Goal: Task Accomplishment & Management: Use online tool/utility

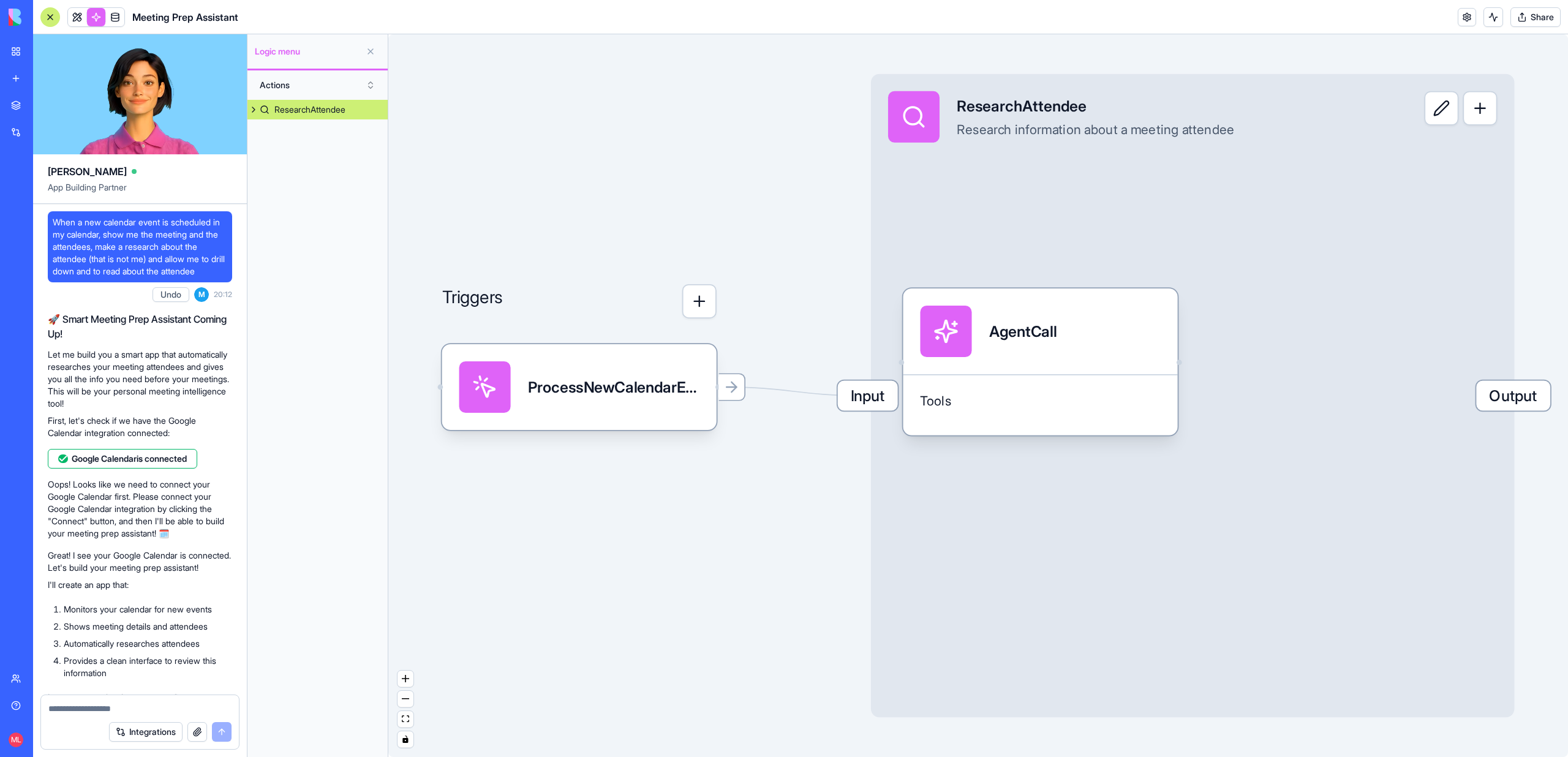
scroll to position [112, 0]
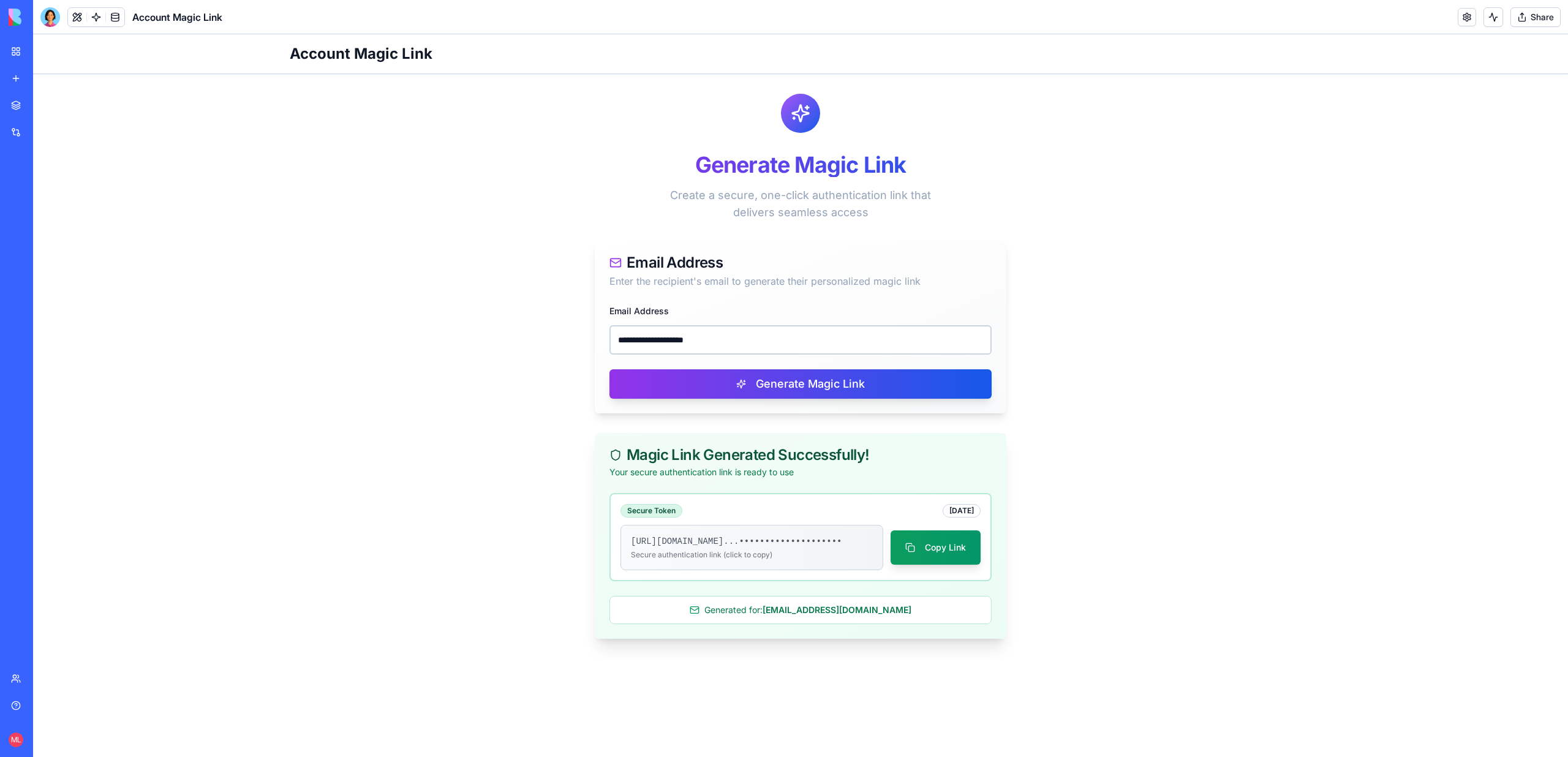
click at [725, 323] on div "**********" at bounding box center [800, 328] width 383 height 51
click at [725, 342] on input "**********" at bounding box center [800, 340] width 383 height 29
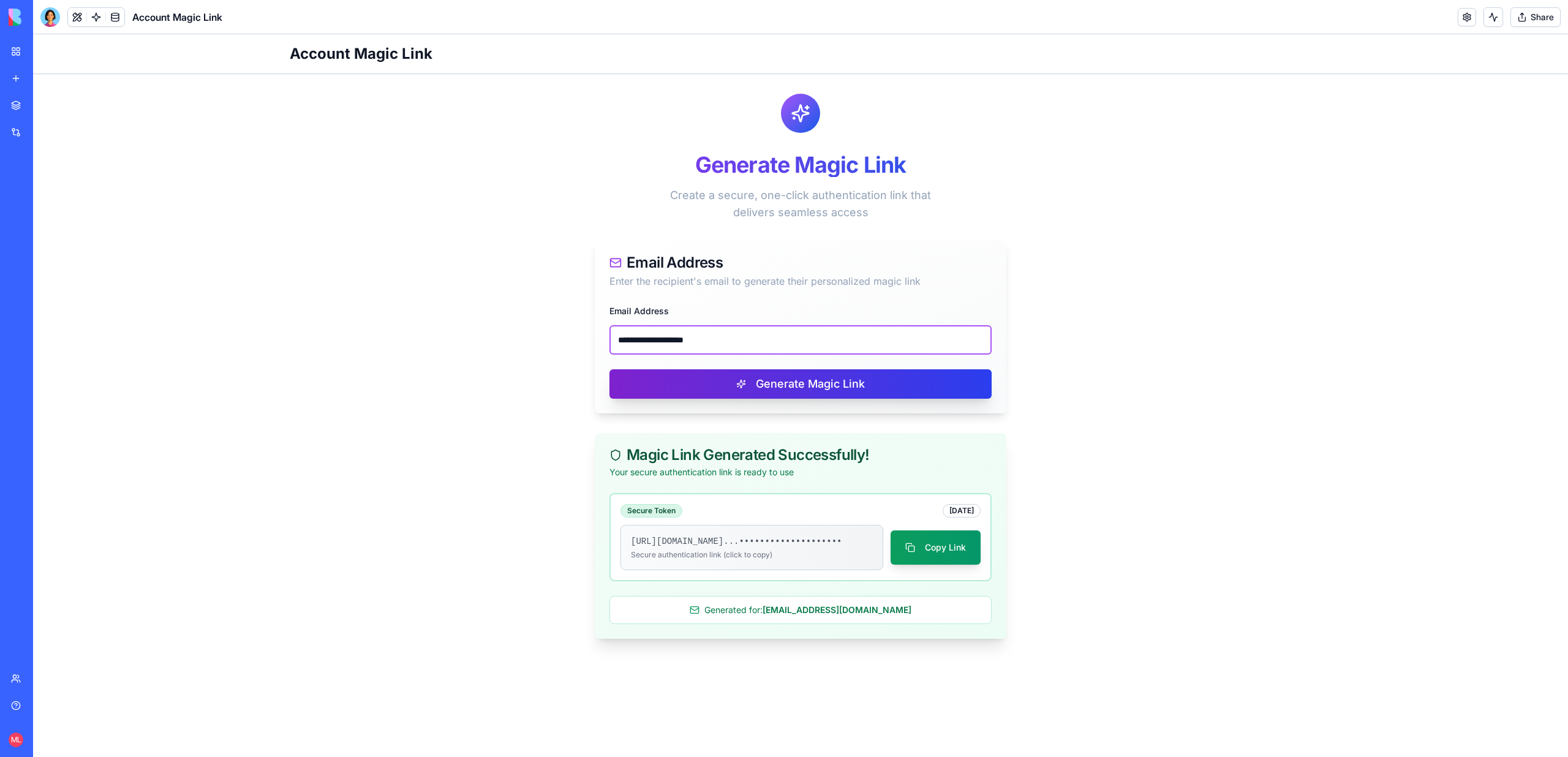
paste input "*"
type input "**********"
click at [728, 386] on button "Generate Magic Link" at bounding box center [800, 384] width 383 height 29
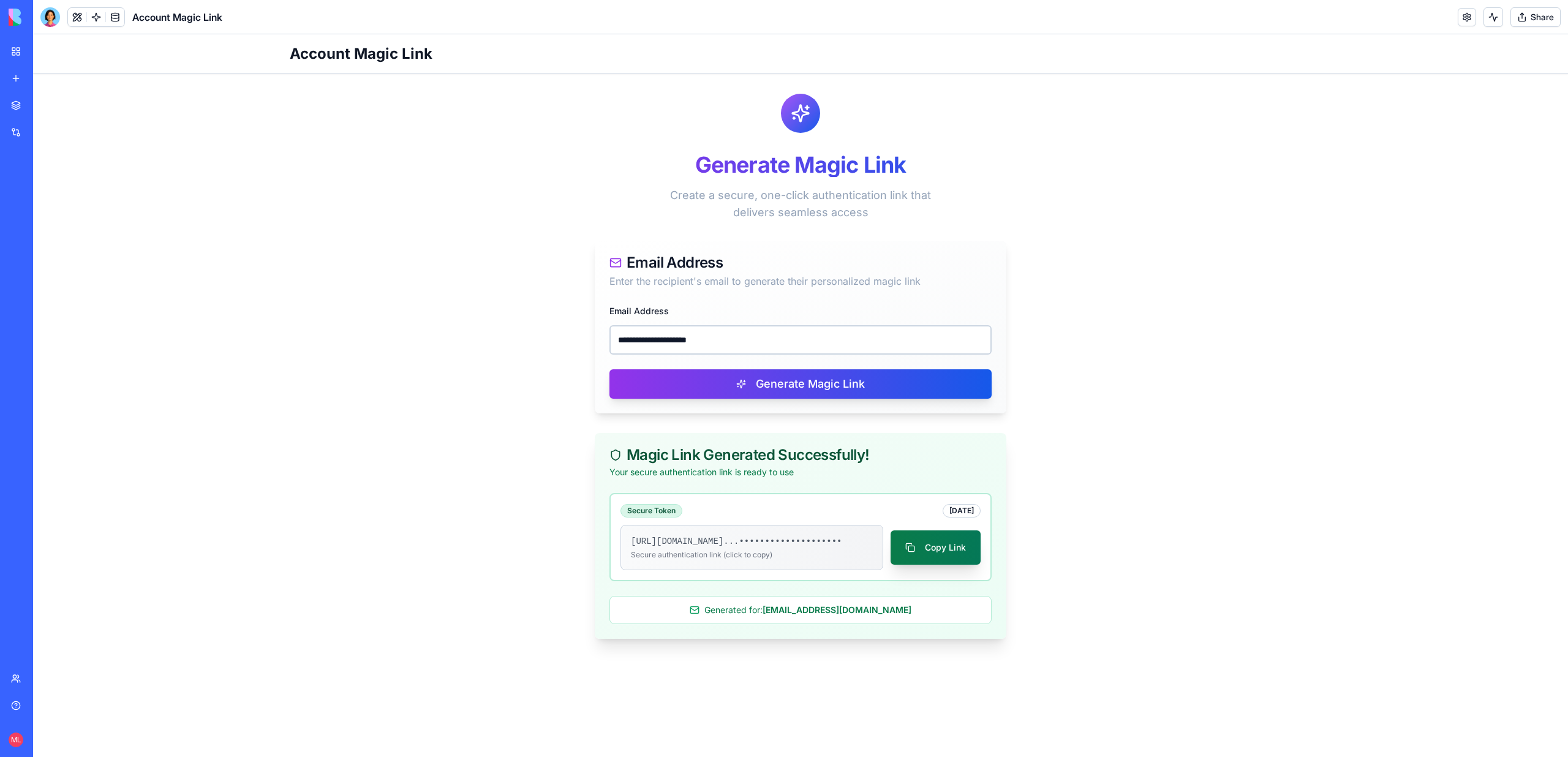
click at [919, 565] on button "Copy Link" at bounding box center [935, 547] width 90 height 34
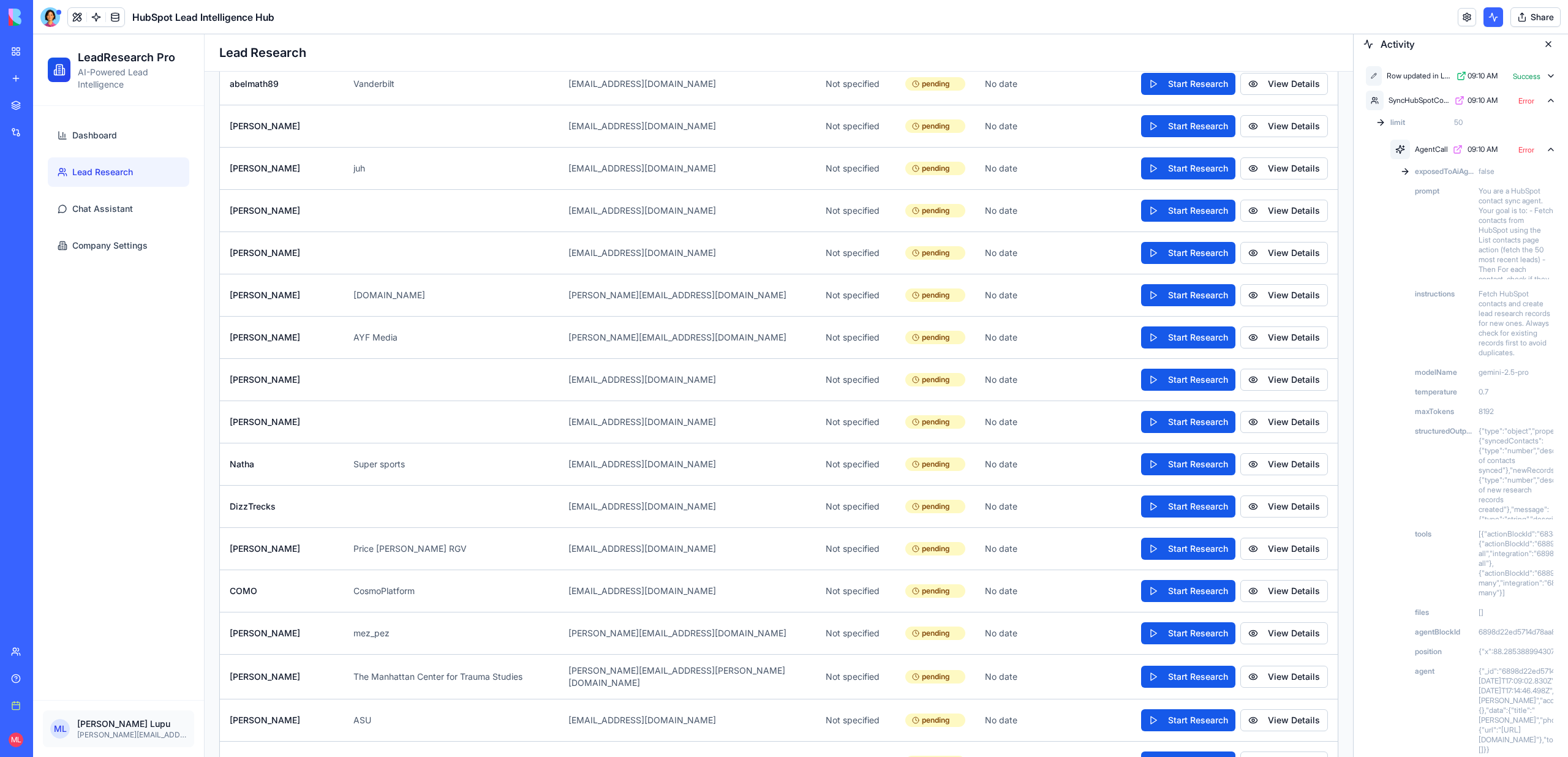
scroll to position [2206, 0]
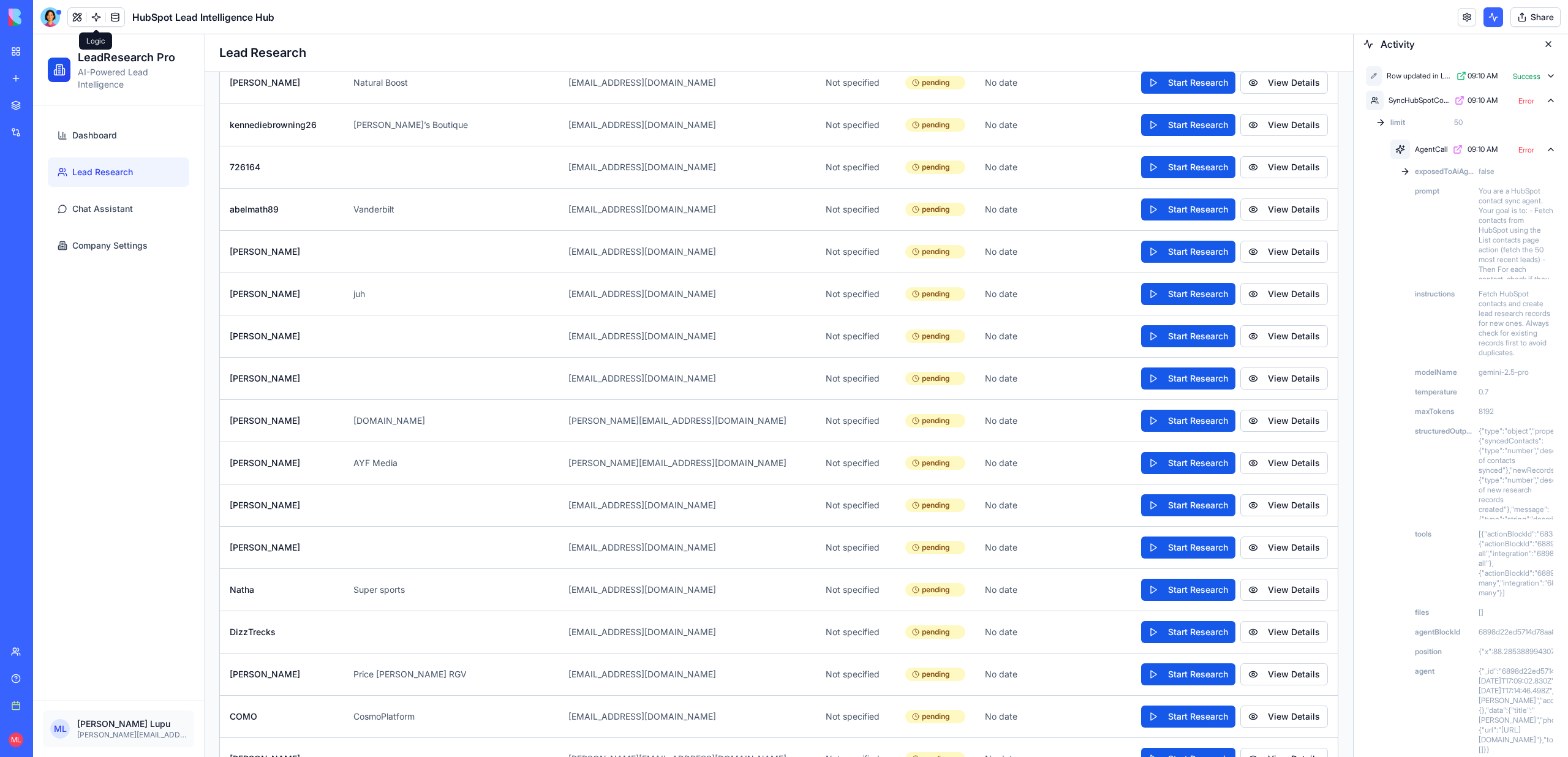
click at [99, 19] on link at bounding box center [96, 17] width 18 height 18
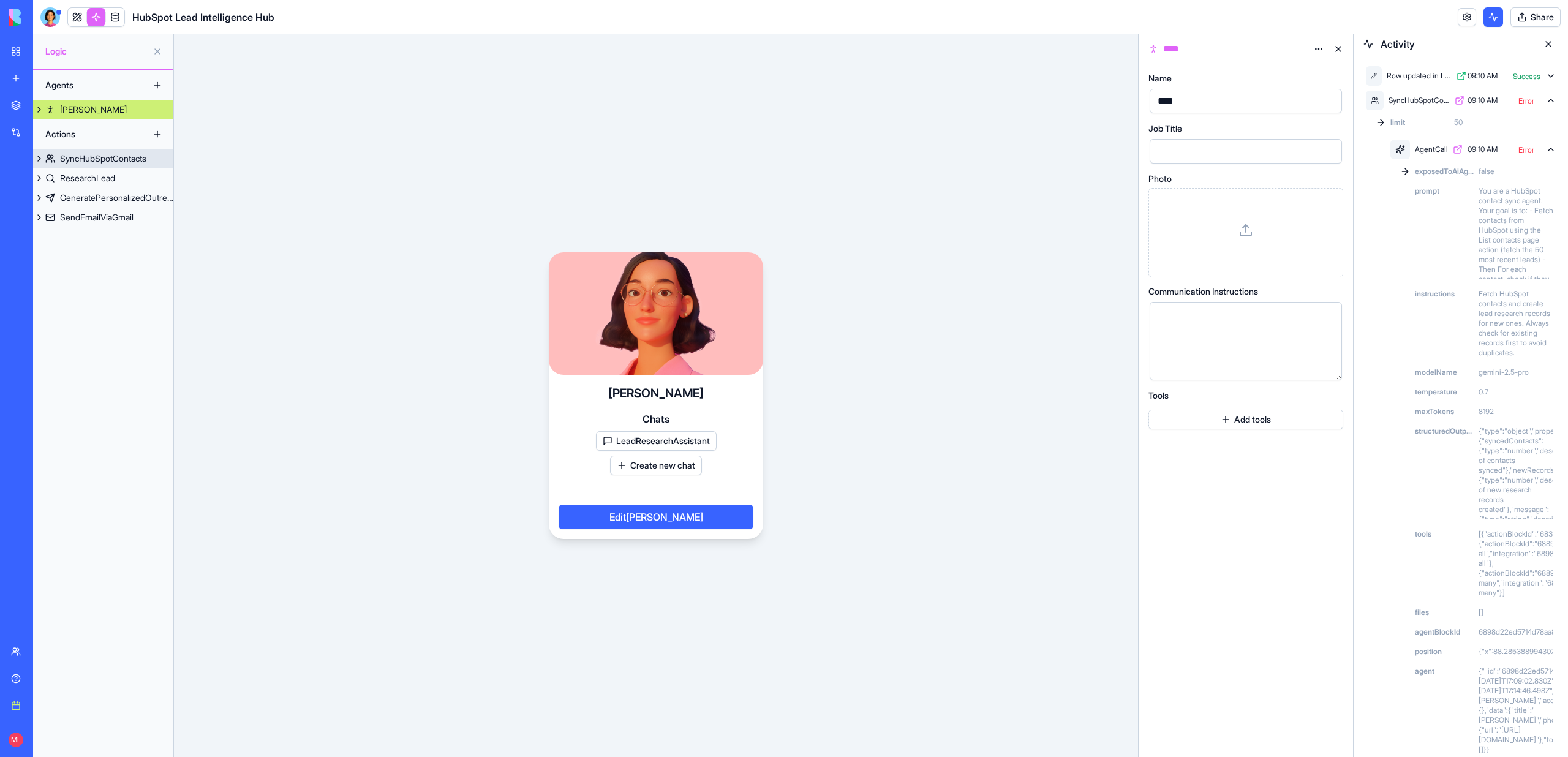
click at [92, 158] on div "SyncHubSpotContacts" at bounding box center [103, 159] width 86 height 13
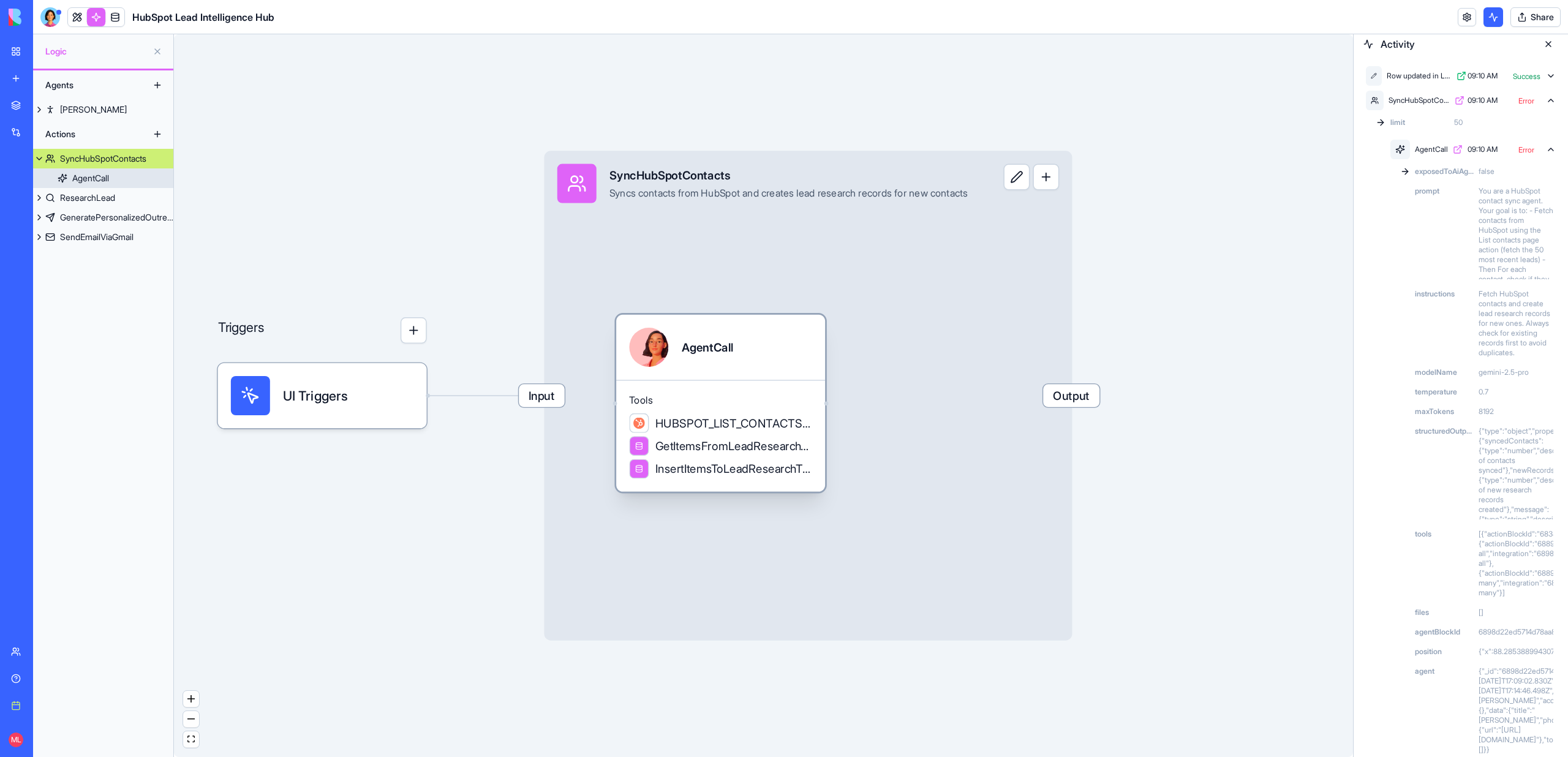
click at [782, 391] on div "Tools HUBSPOT_LIST_CONTACTS_PAGE GetItemsFromLeadResearchTable InsertItemsToLea…" at bounding box center [720, 436] width 209 height 112
click at [781, 391] on div "Tools HUBSPOT_LIST_CONTACTS_PAGE GetItemsFromLeadResearchTable InsertItemsToLea…" at bounding box center [720, 436] width 209 height 112
click at [781, 391] on div "Tools HUBSPOT_LIST_CONTACTS_PAGE GetItemsFromLeadResearchTable InsertItemsToLea…" at bounding box center [719, 436] width 209 height 112
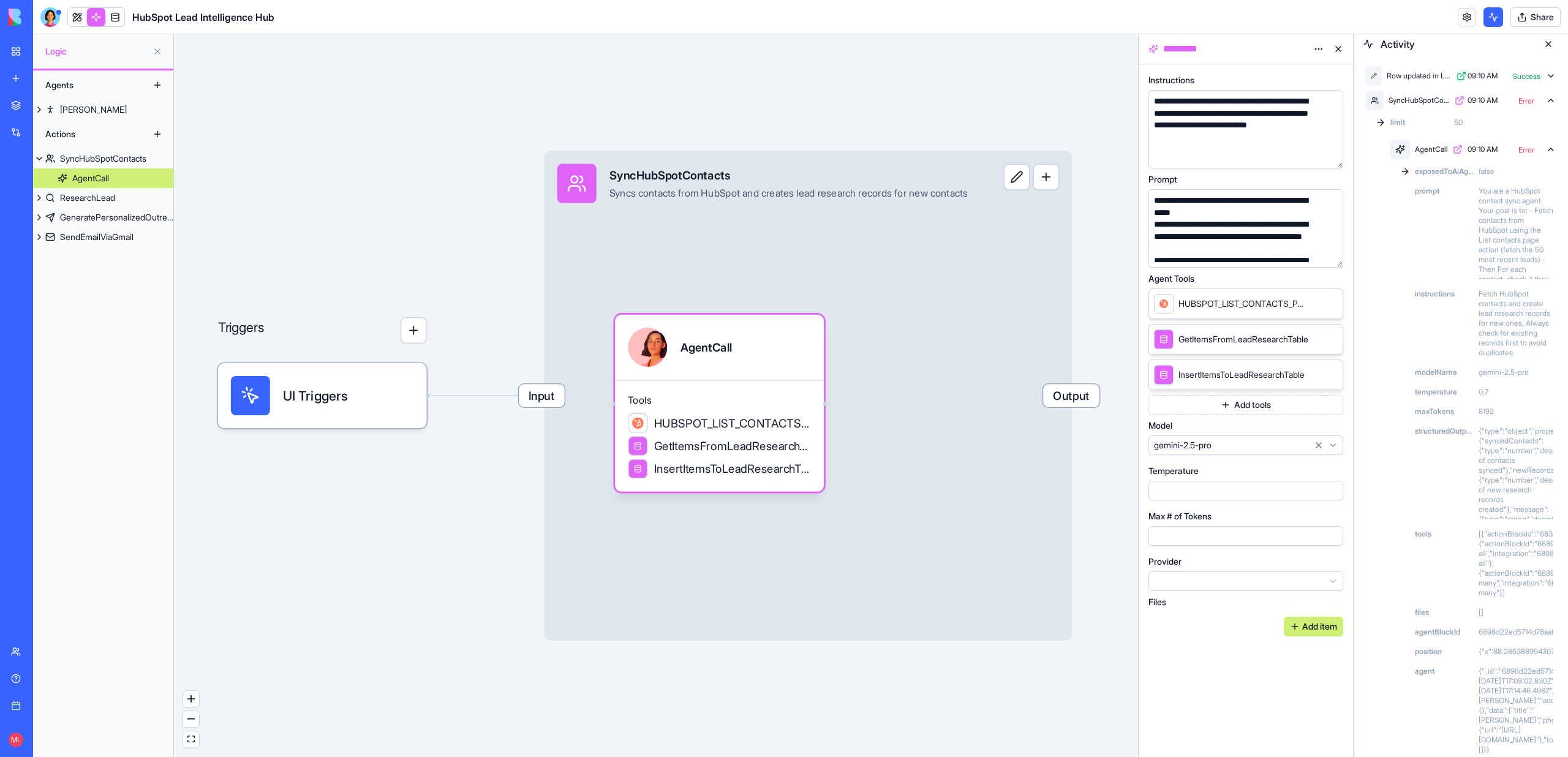
click at [1554, 44] on button at bounding box center [1548, 44] width 19 height 19
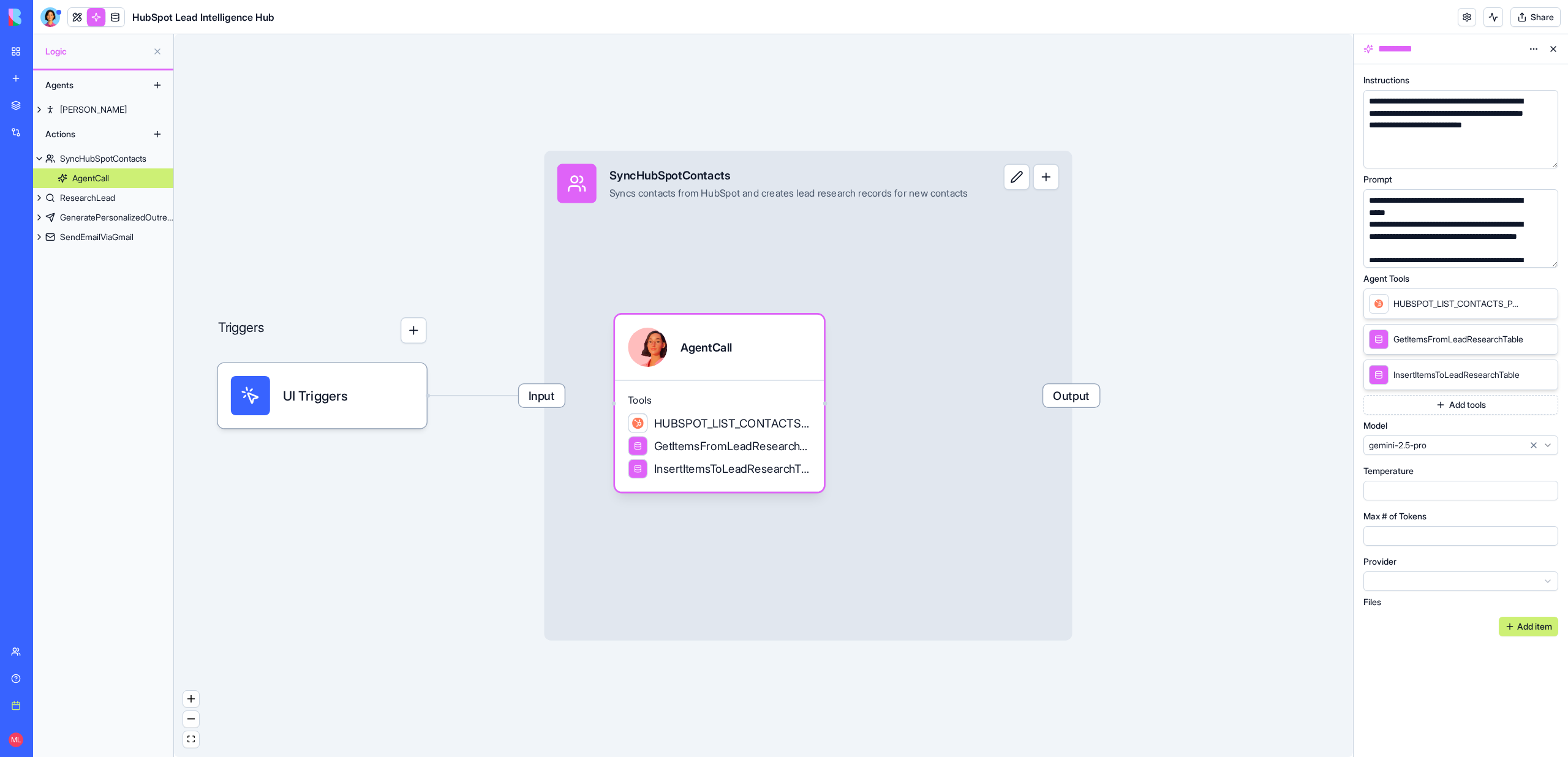
click at [1555, 47] on button at bounding box center [1553, 49] width 19 height 19
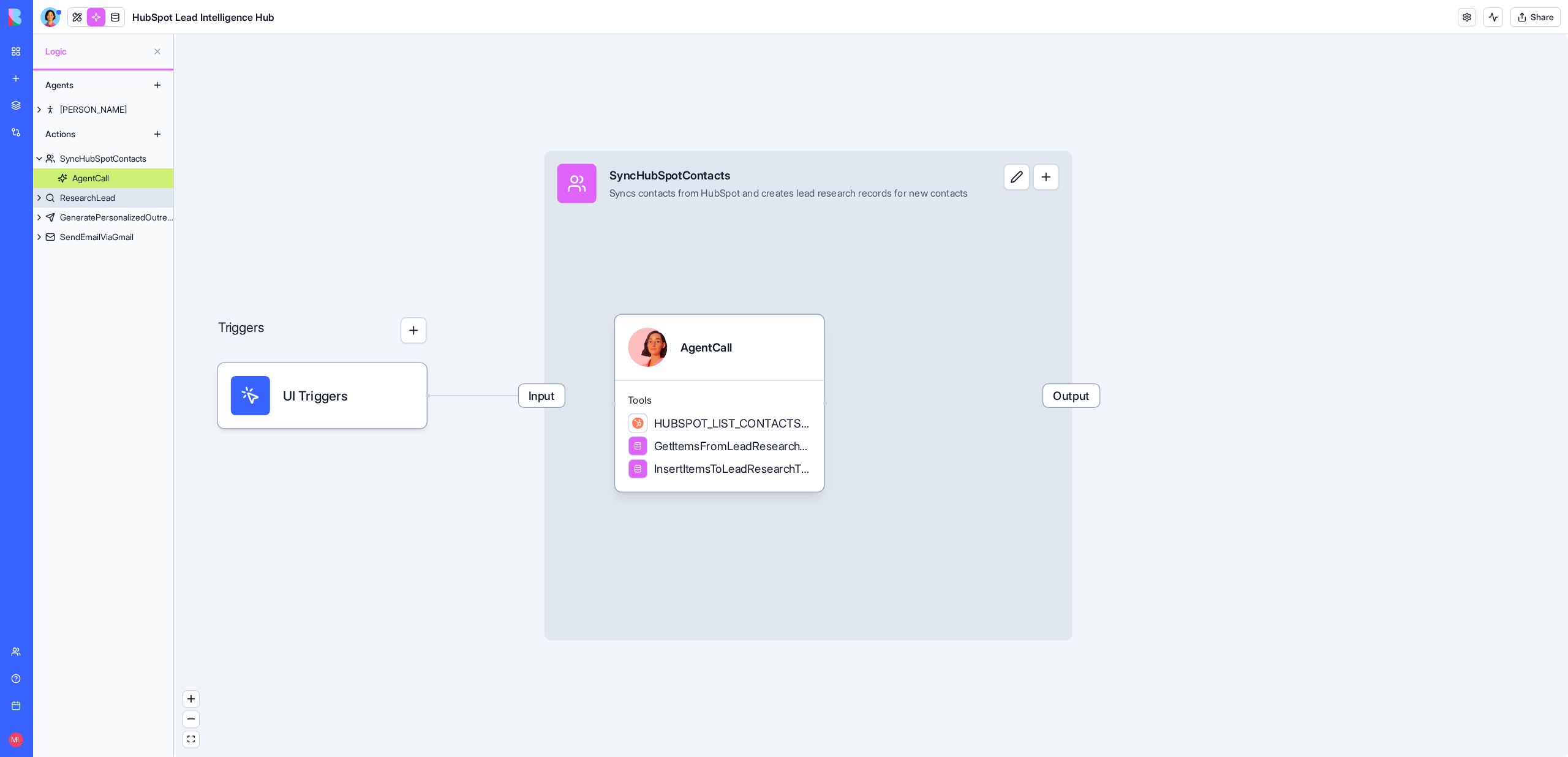
click at [105, 198] on div "ResearchLead" at bounding box center [88, 197] width 55 height 13
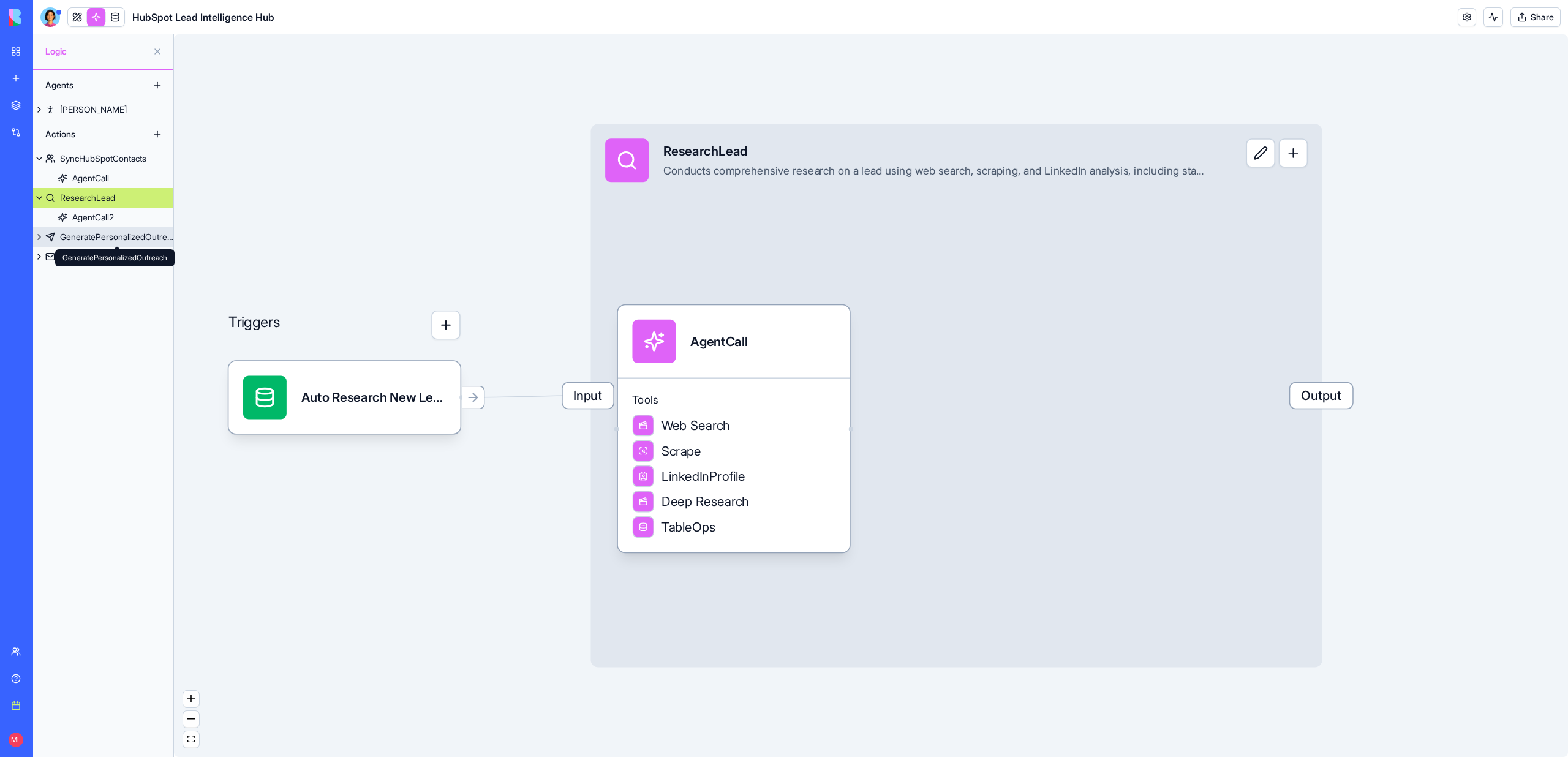
click at [95, 235] on div "GeneratePersonalizedOutreach" at bounding box center [117, 237] width 113 height 13
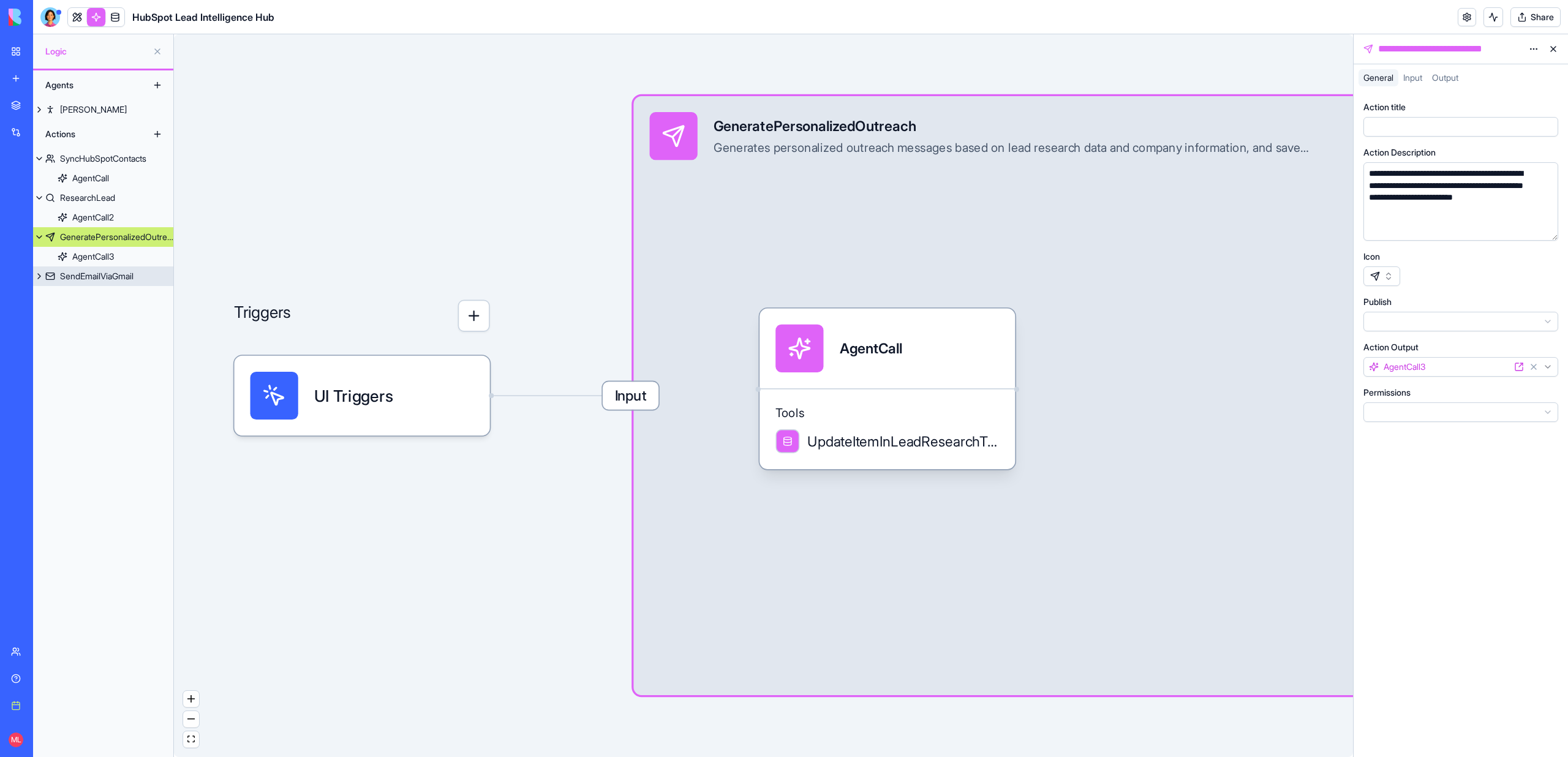
click at [91, 273] on div "SendEmailViaGmail" at bounding box center [97, 276] width 74 height 13
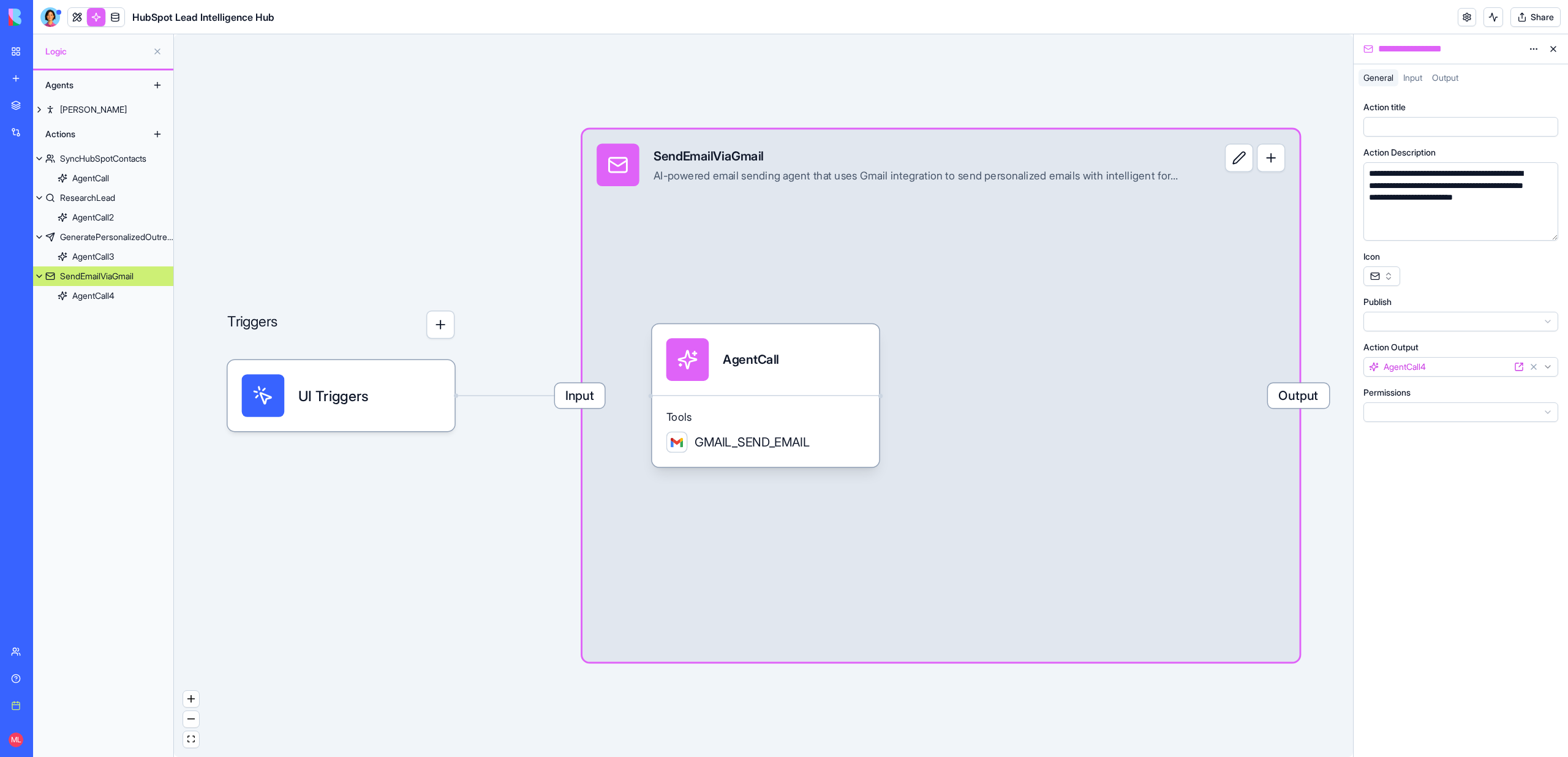
click at [12, 46] on link "My workspace" at bounding box center [28, 51] width 49 height 24
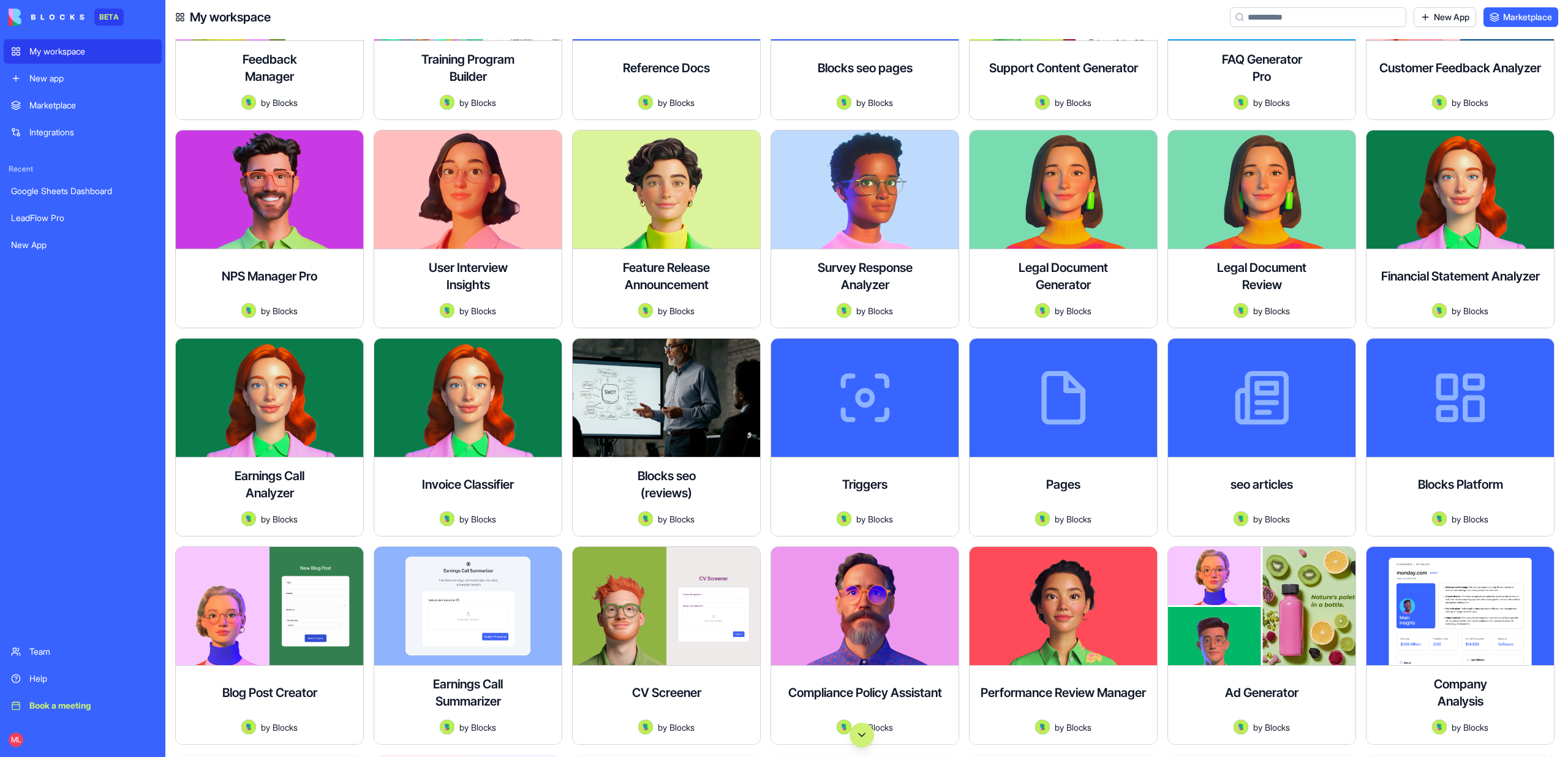
scroll to position [1783, 0]
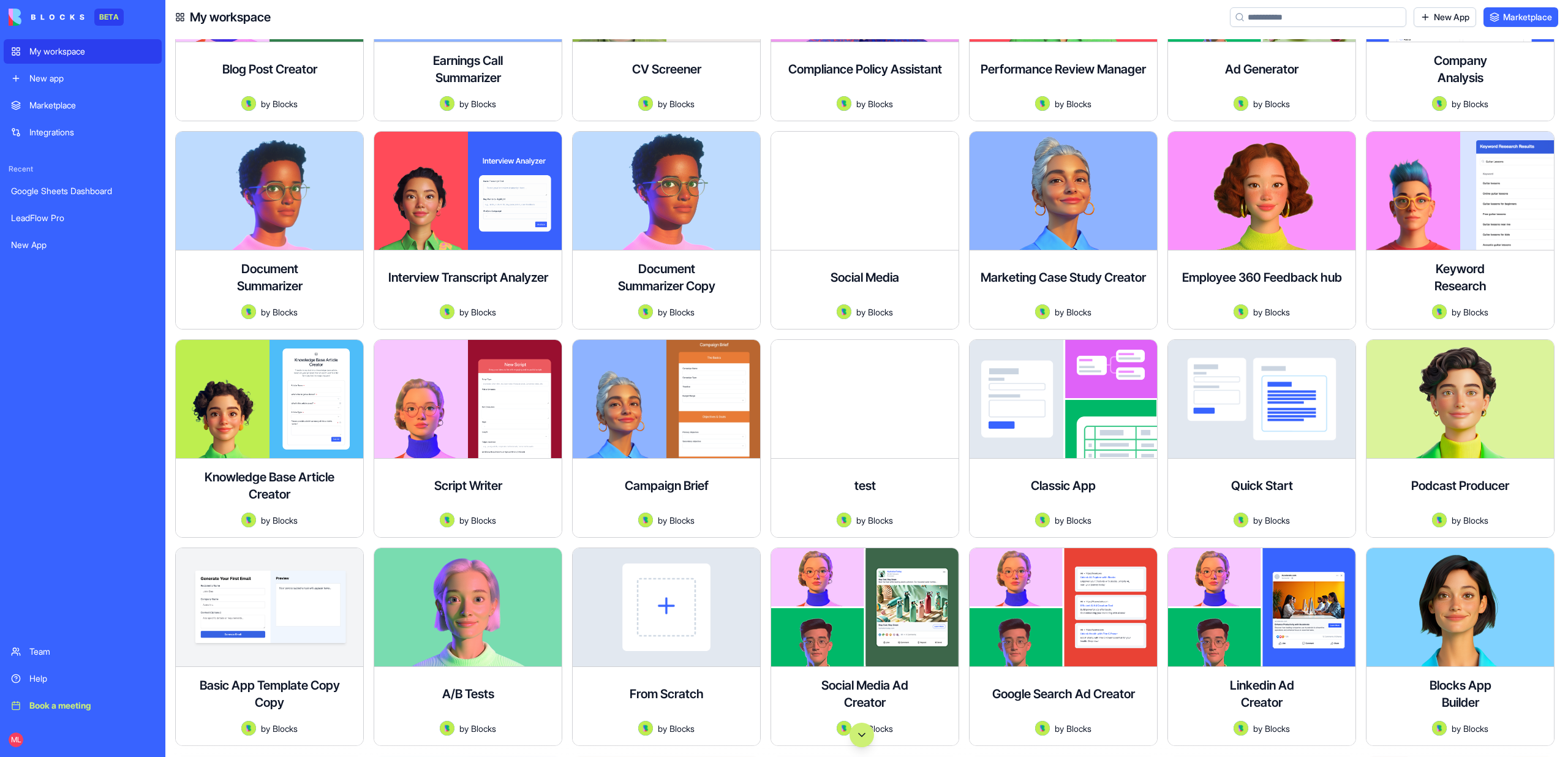
click at [861, 737] on button "Scroll to bottom" at bounding box center [862, 734] width 24 height 24
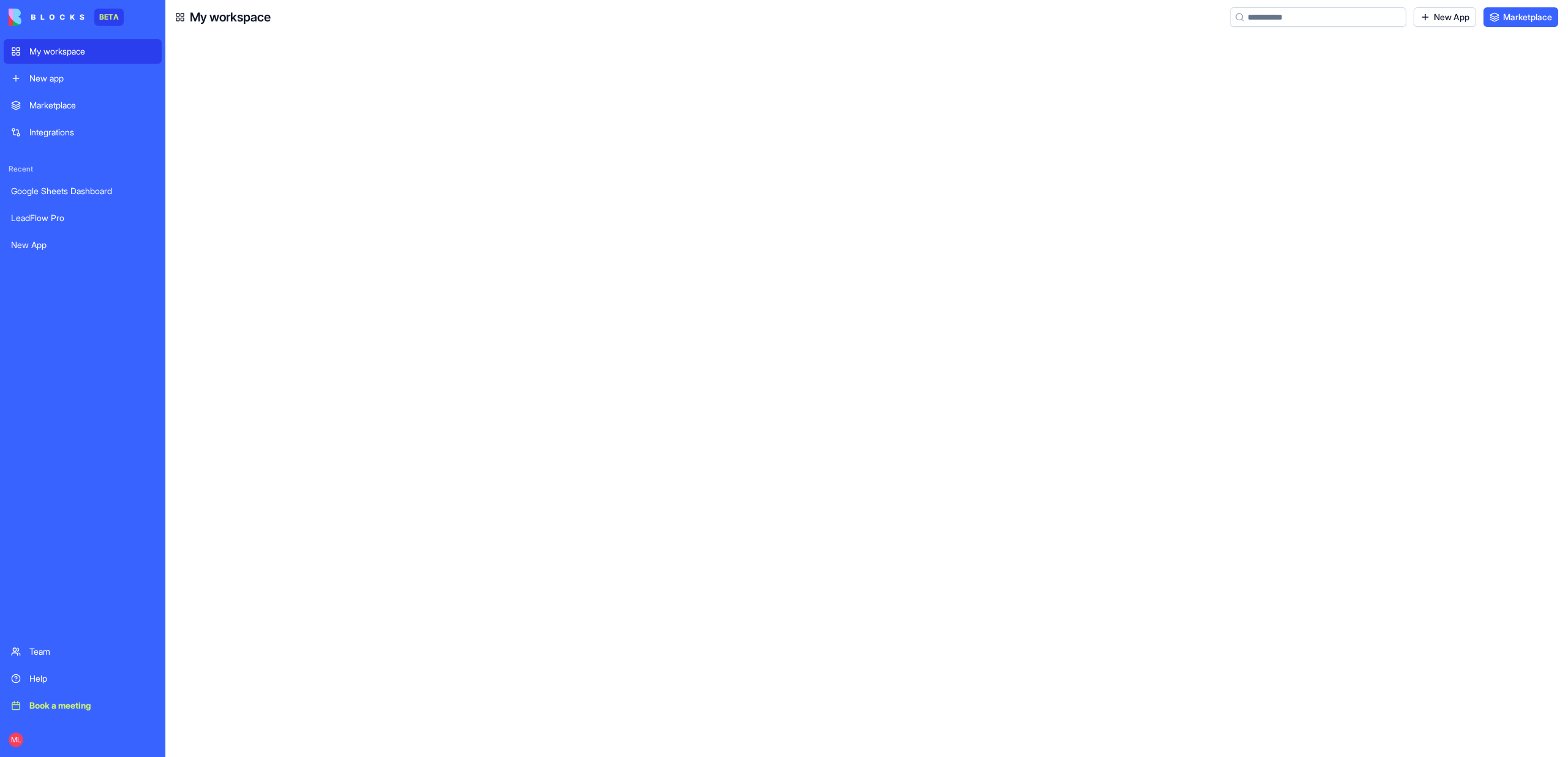
scroll to position [49276, 0]
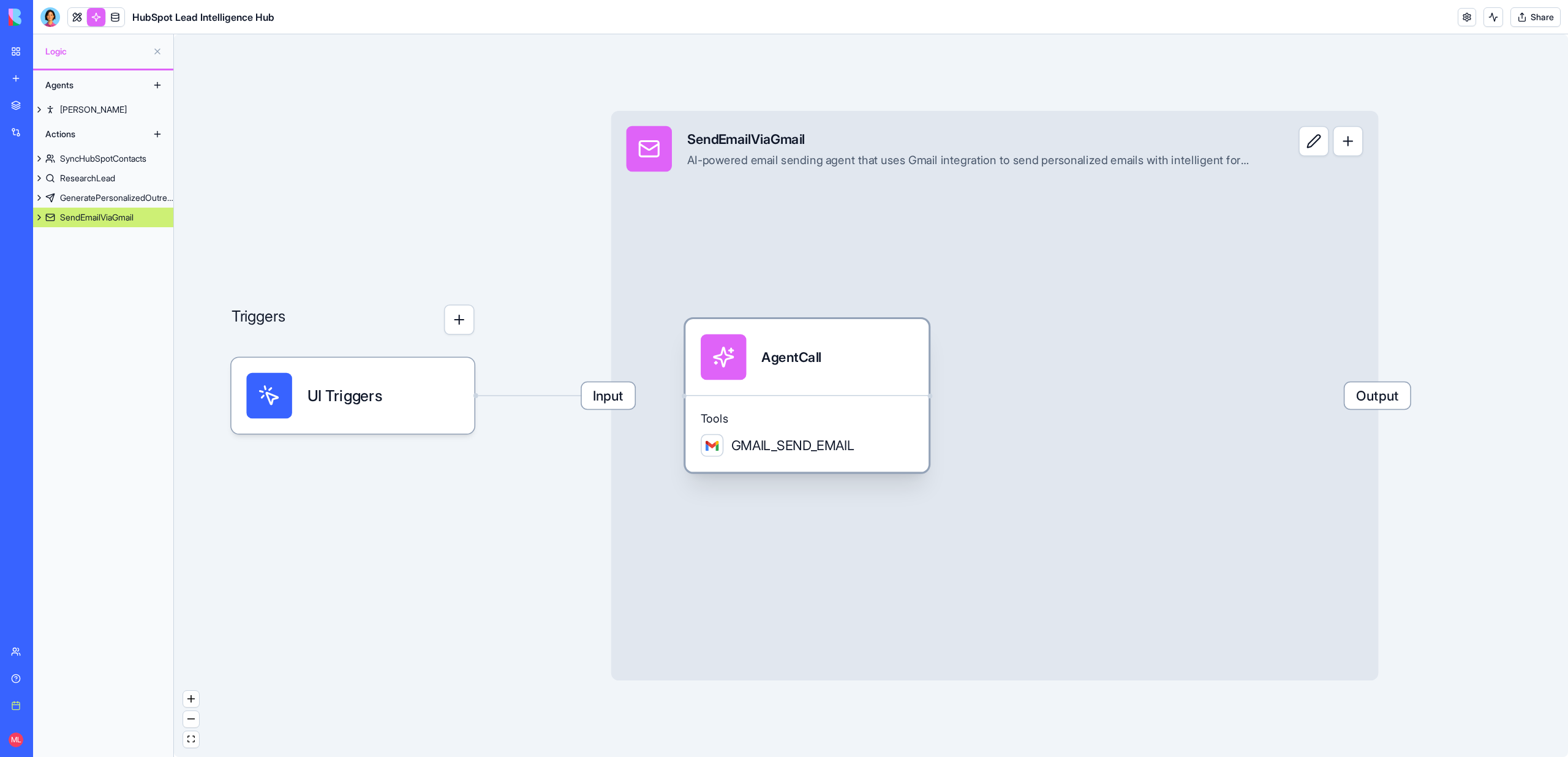
click at [772, 395] on div "Tools GMAIL_SEND_EMAIL" at bounding box center [807, 434] width 243 height 77
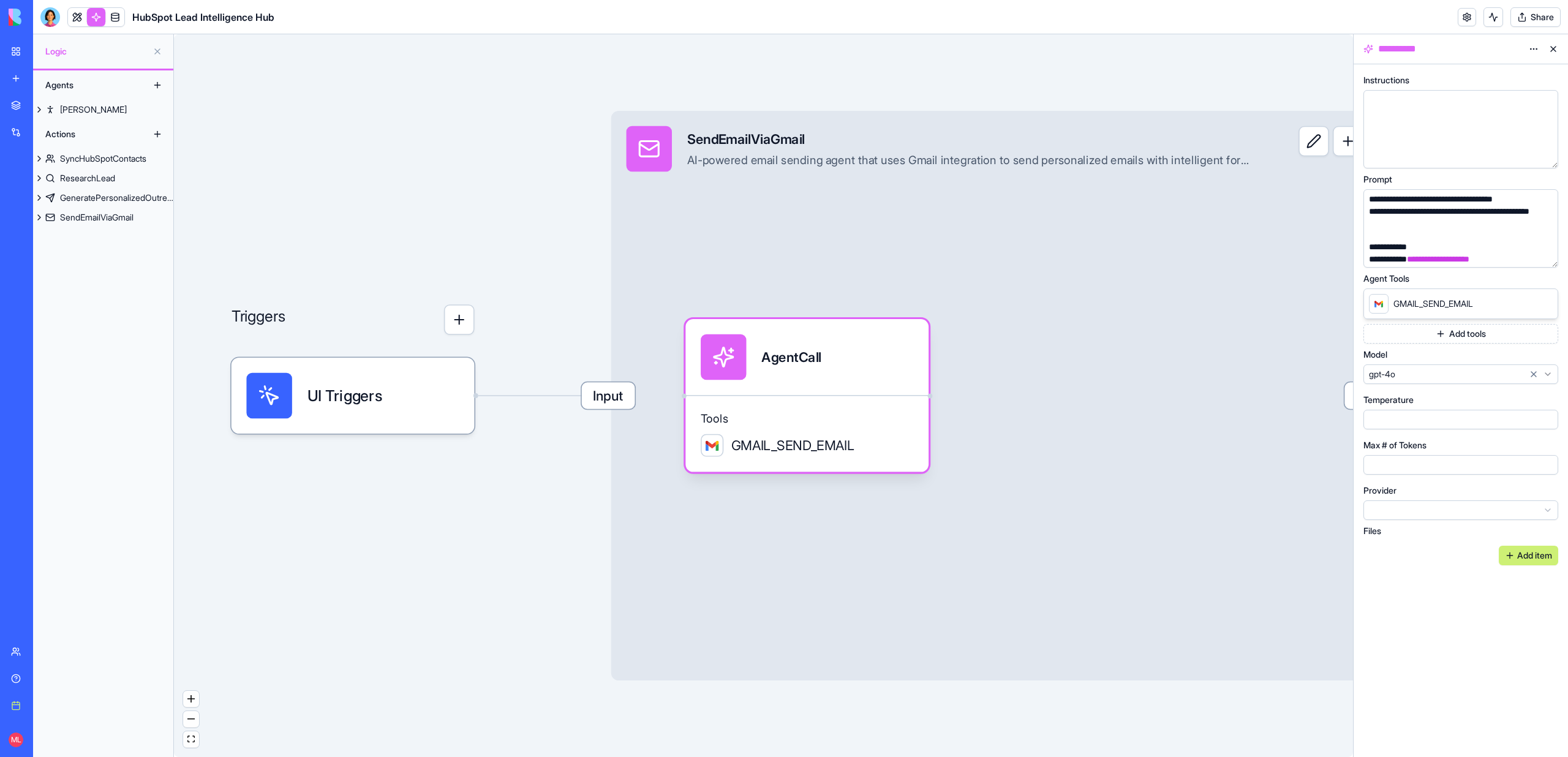
scroll to position [316, 0]
click at [451, 321] on button "button" at bounding box center [459, 320] width 31 height 31
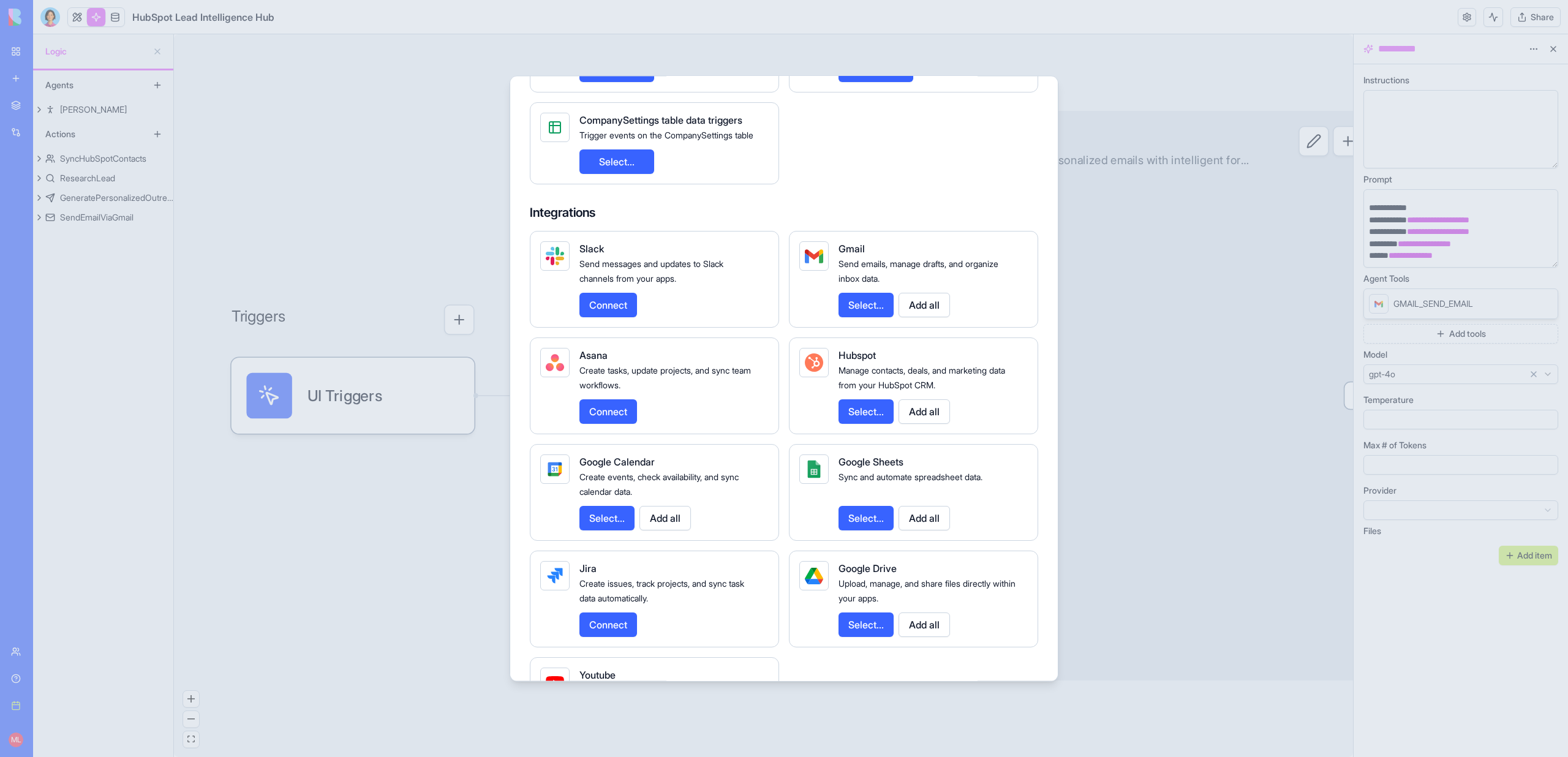
scroll to position [346, 0]
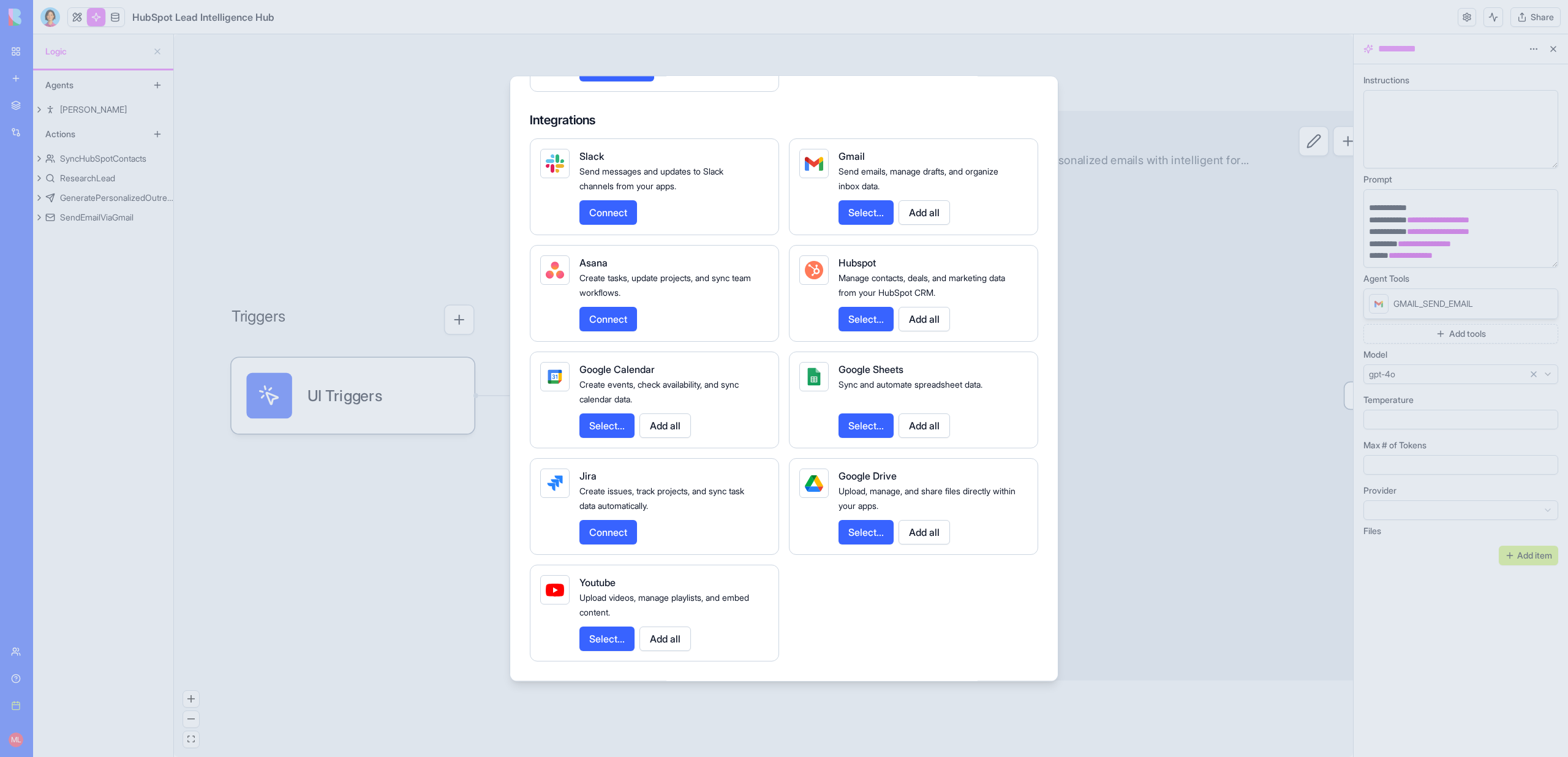
click at [360, 175] on div at bounding box center [784, 378] width 1568 height 757
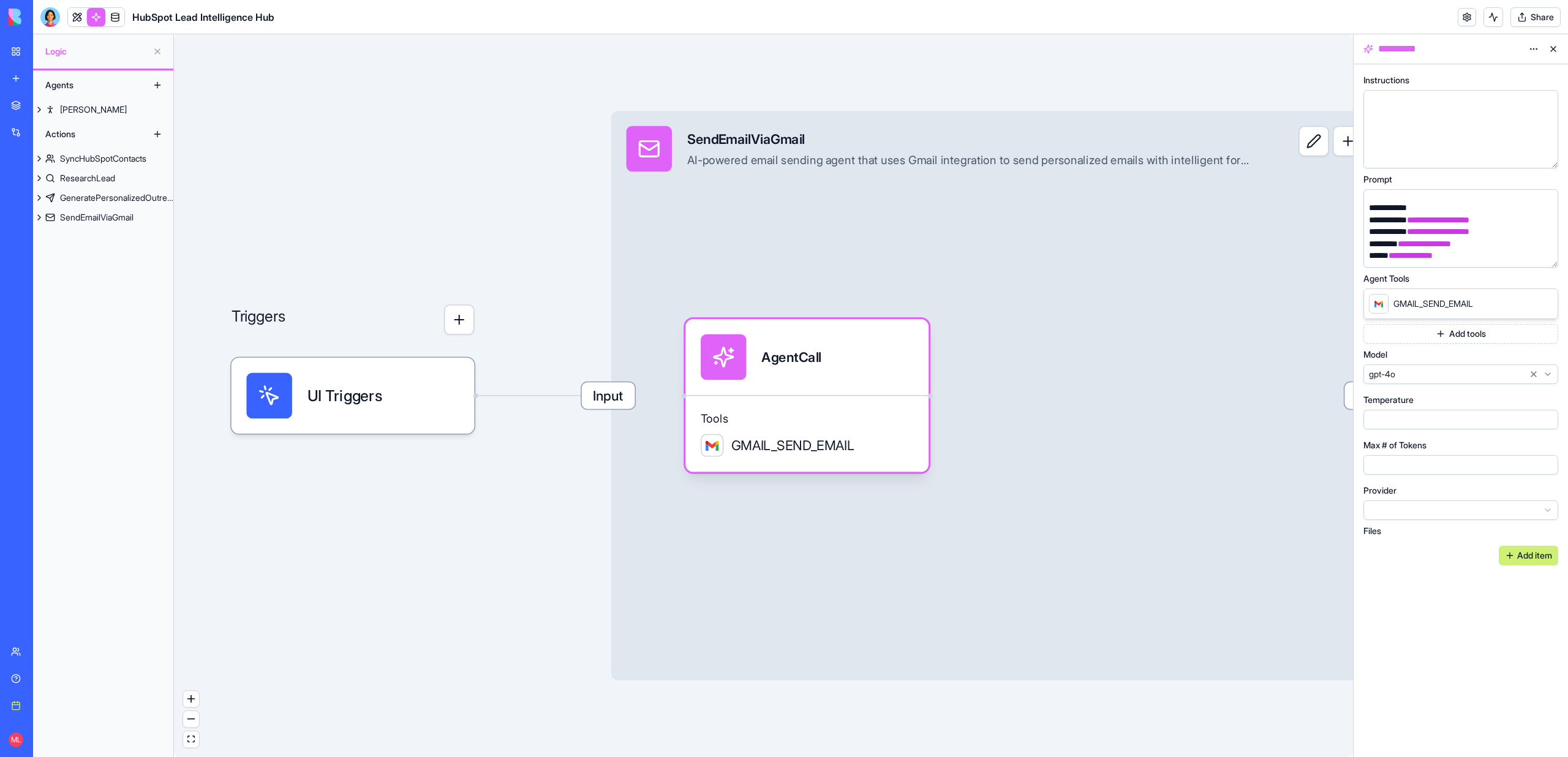
click at [44, 75] on div "New app" at bounding box center [37, 78] width 16 height 13
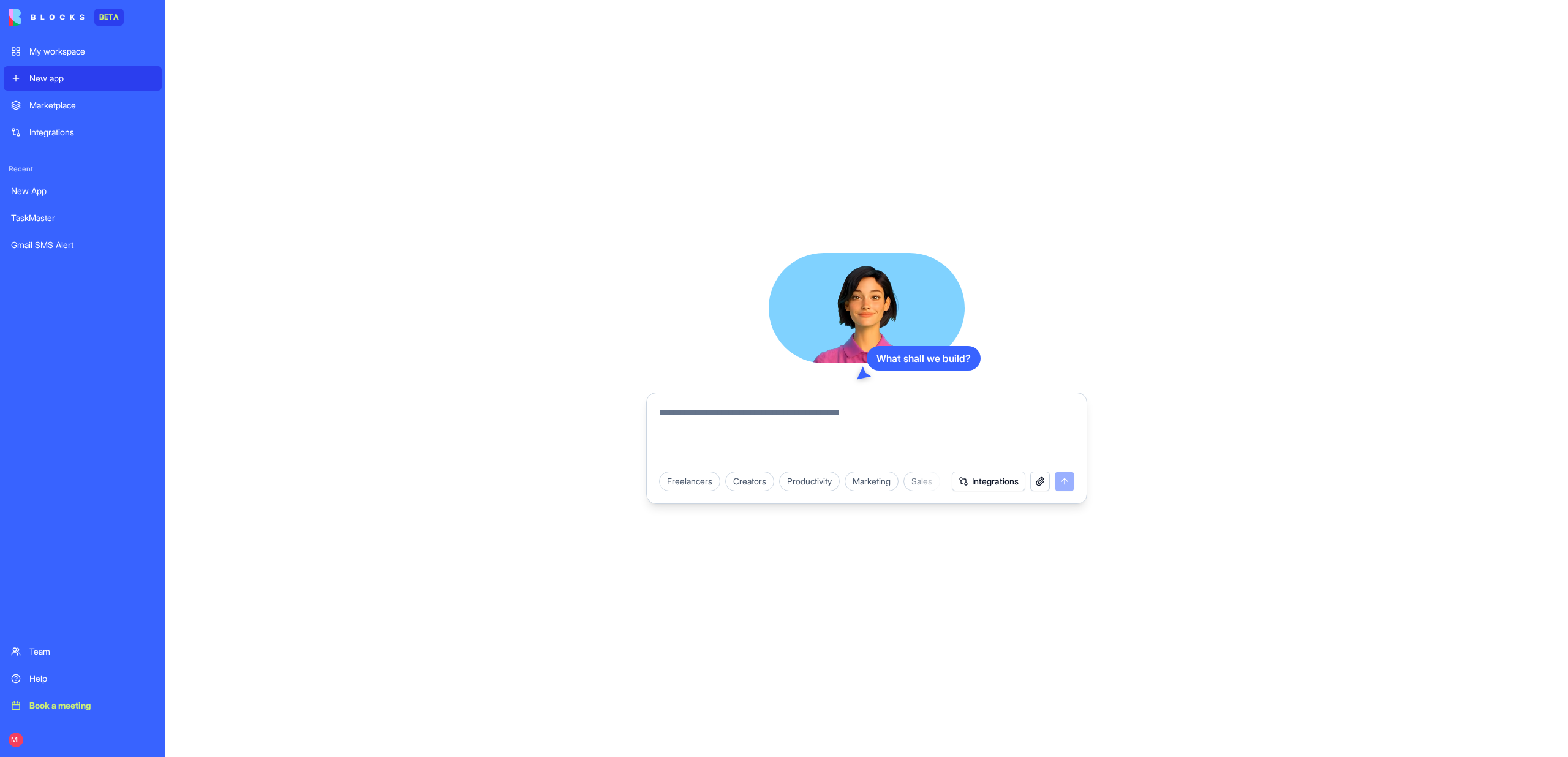
click at [729, 438] on textarea at bounding box center [867, 435] width 415 height 59
click at [841, 406] on textarea "**********" at bounding box center [867, 435] width 415 height 59
type textarea "**********"
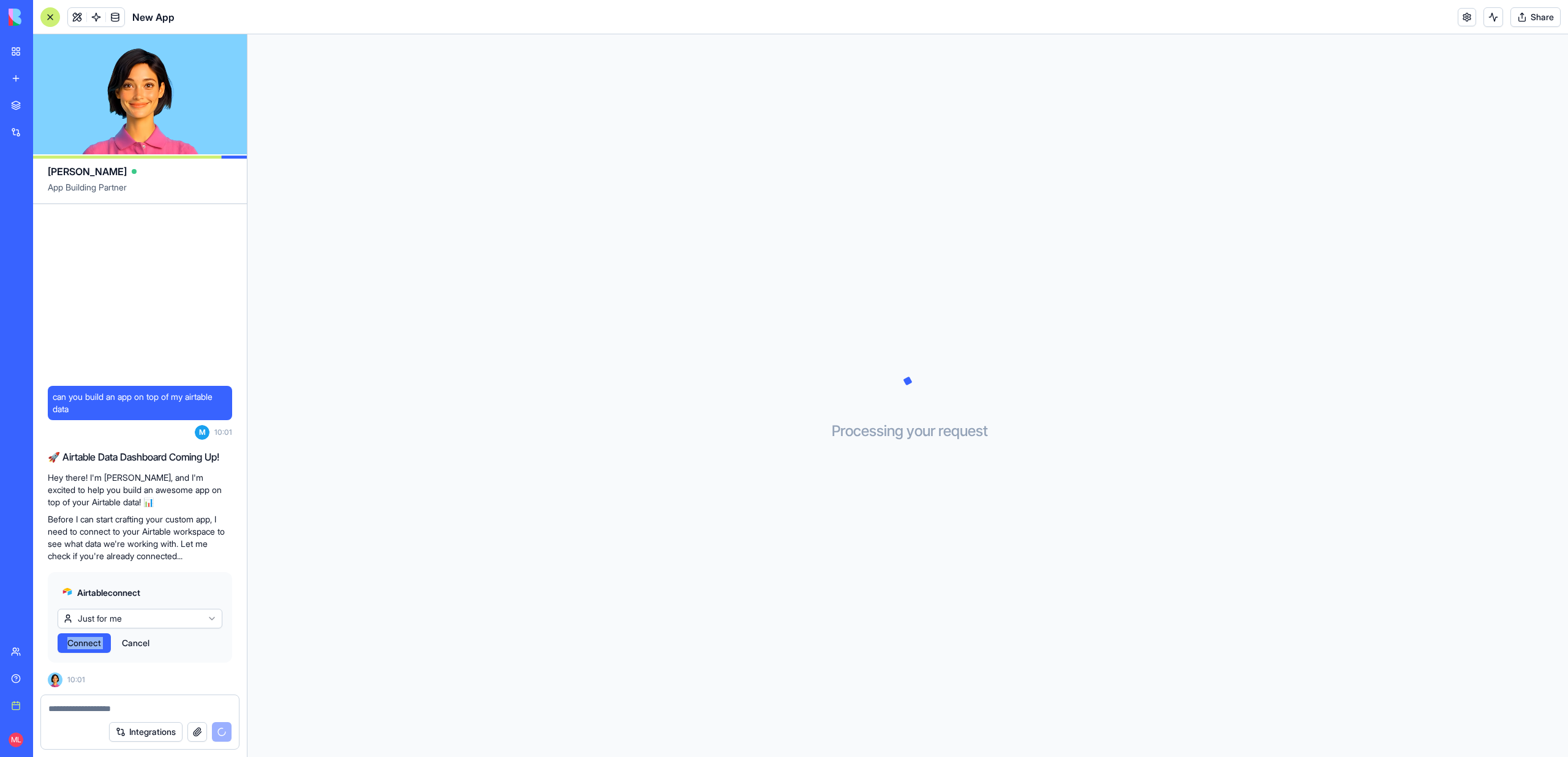
click at [117, 630] on div "Airtable connect Just for me Connect Cancel" at bounding box center [140, 618] width 185 height 91
click at [117, 616] on html "BETA My workspace New app Marketplace Integrations Recent TaskMaster Gmail SMS …" at bounding box center [784, 378] width 1568 height 757
click at [93, 645] on span "Connect & Share" at bounding box center [100, 643] width 66 height 13
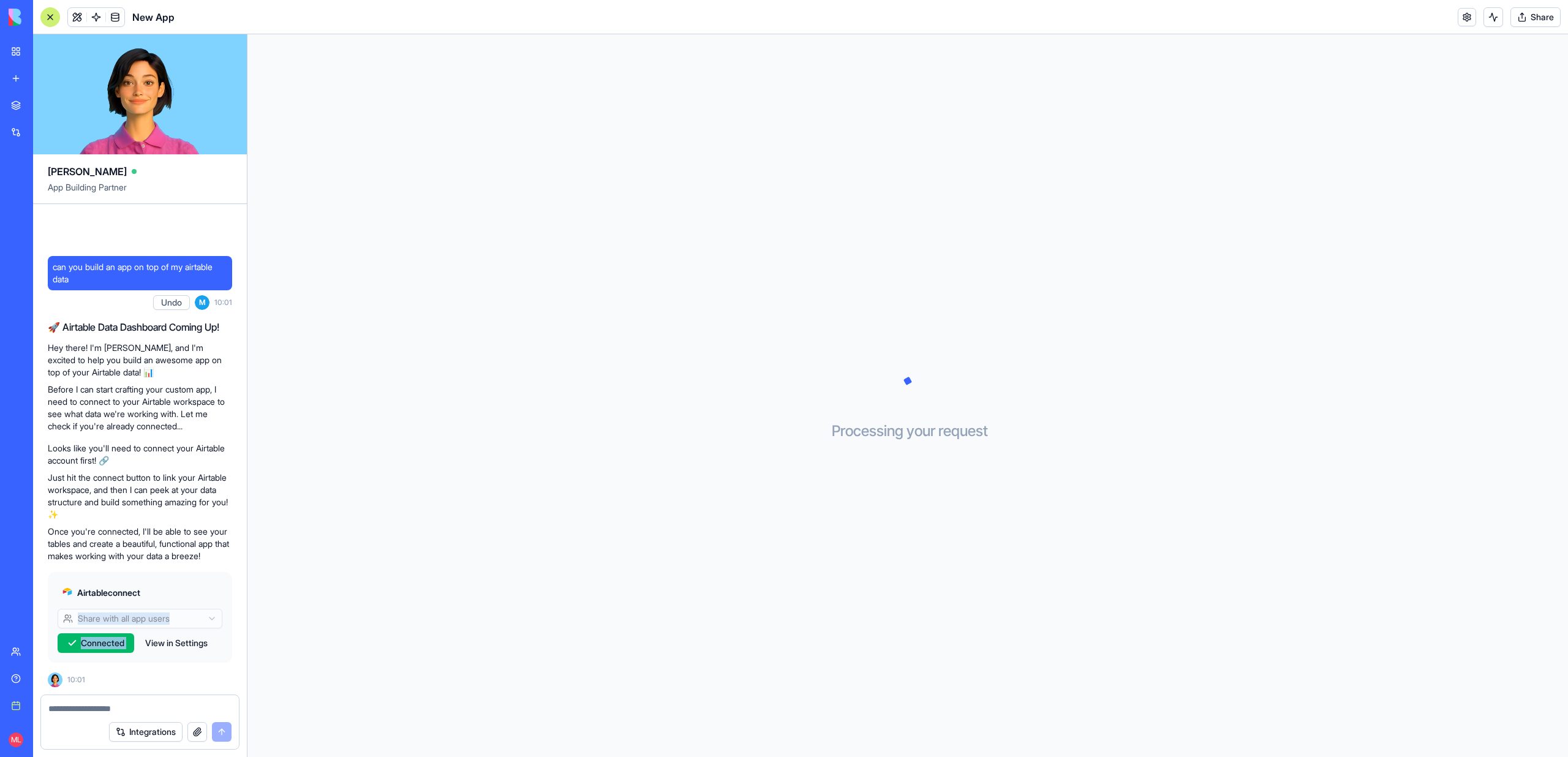
scroll to position [156, 0]
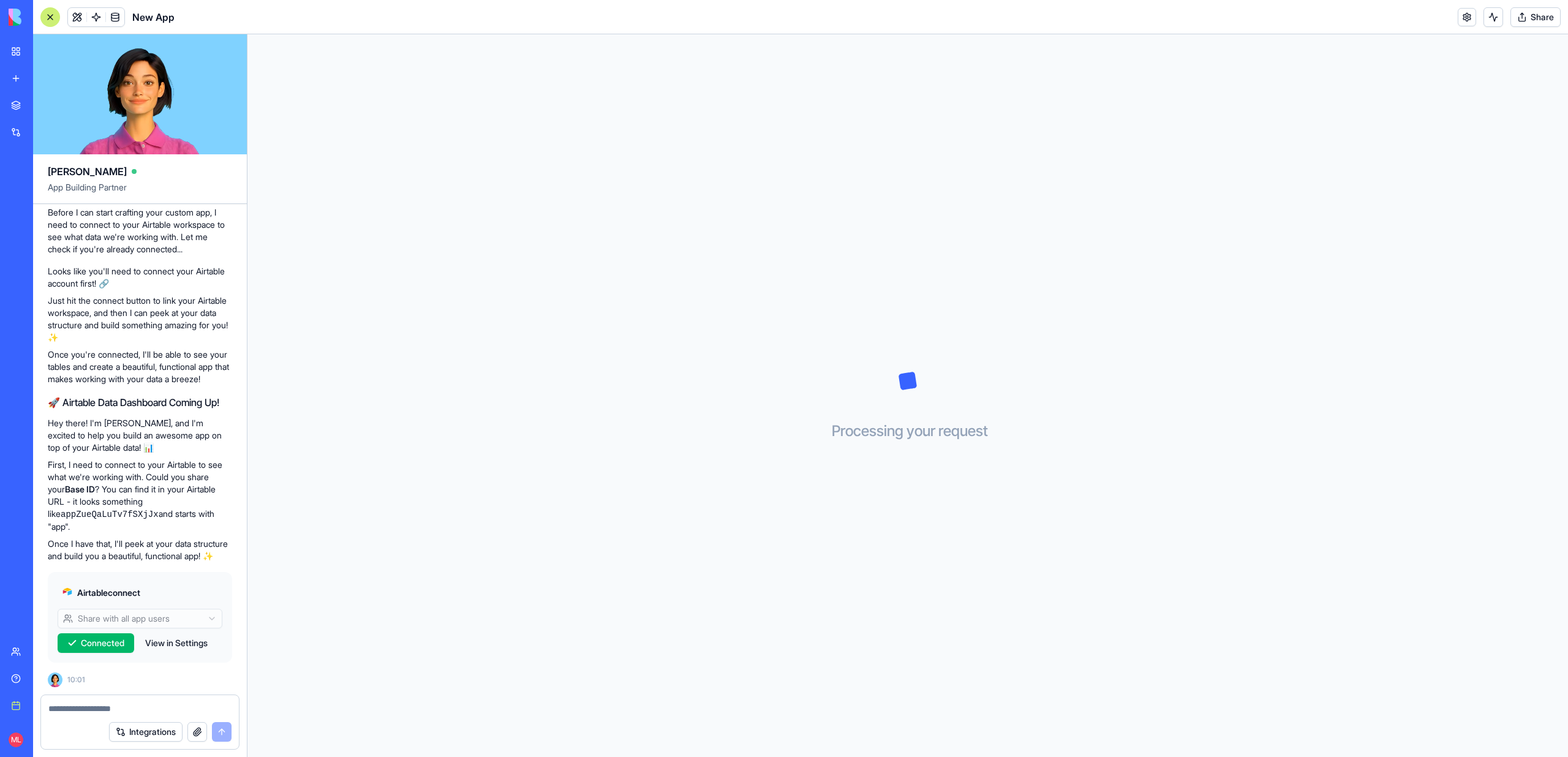
click at [158, 585] on div "Airtable connect" at bounding box center [140, 593] width 164 height 22
